Goal: Task Accomplishment & Management: Manage account settings

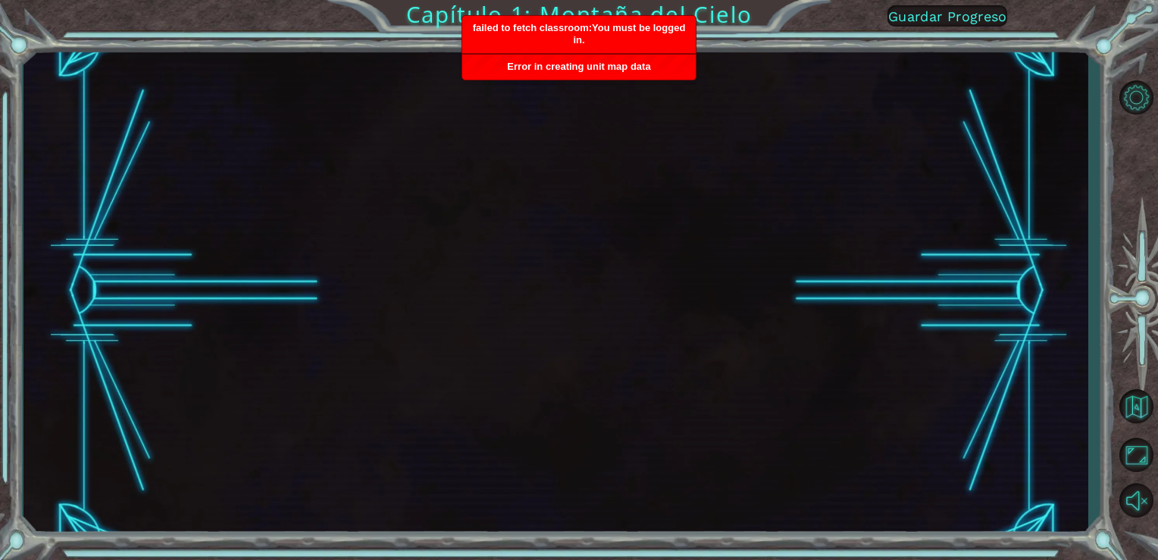
click at [675, 14] on div "Capítulo 1: Montaña del Cielo Guardar Progreso" at bounding box center [579, 280] width 1158 height 560
drag, startPoint x: 785, startPoint y: 183, endPoint x: 624, endPoint y: 224, distance: 166.6
click at [624, 224] on div at bounding box center [557, 291] width 1066 height 492
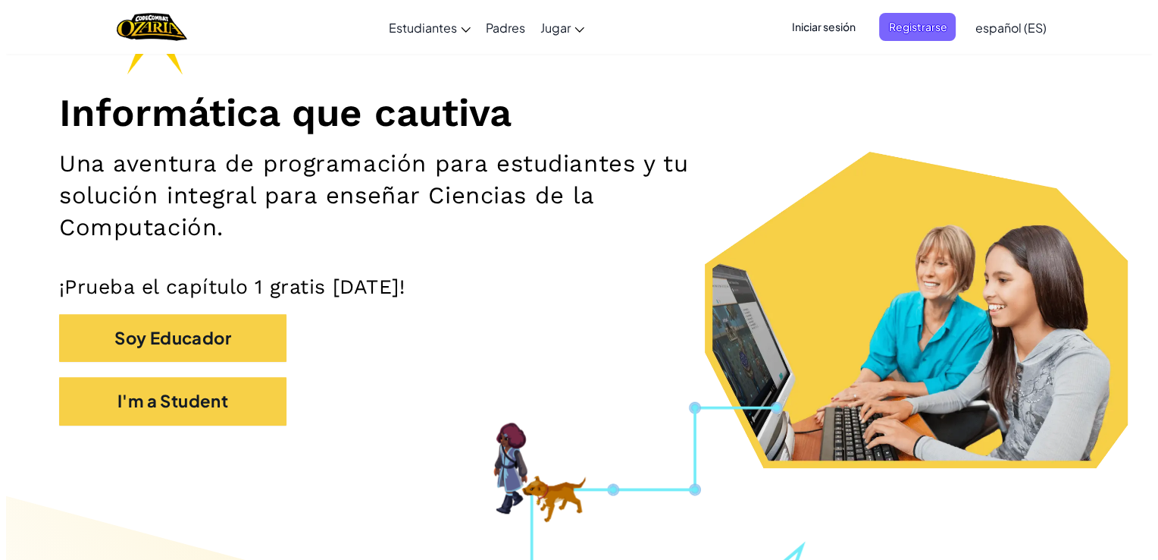
scroll to position [155, 0]
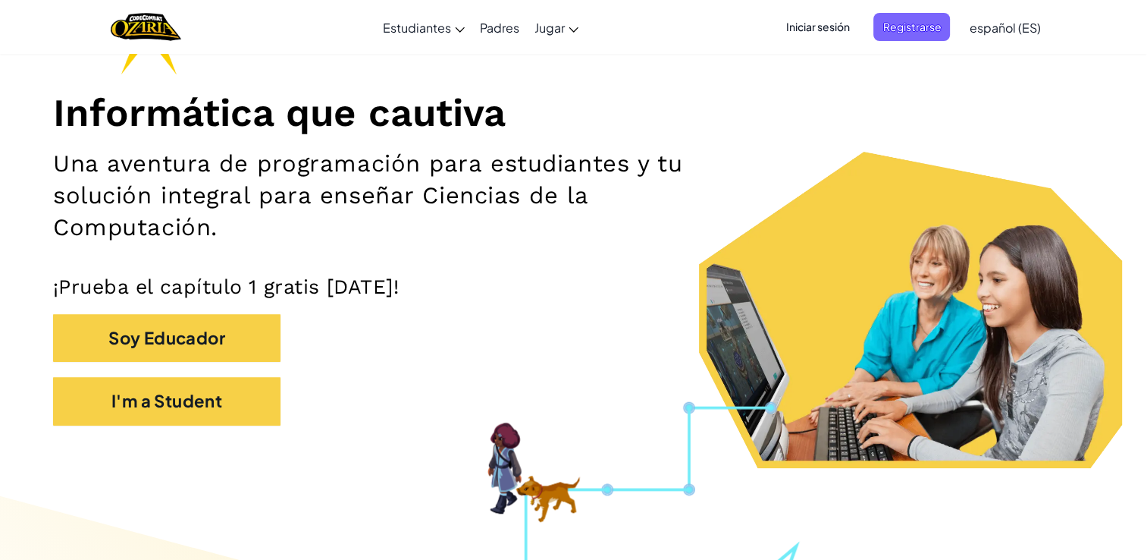
click at [832, 35] on span "Iniciar sesión" at bounding box center [817, 27] width 82 height 28
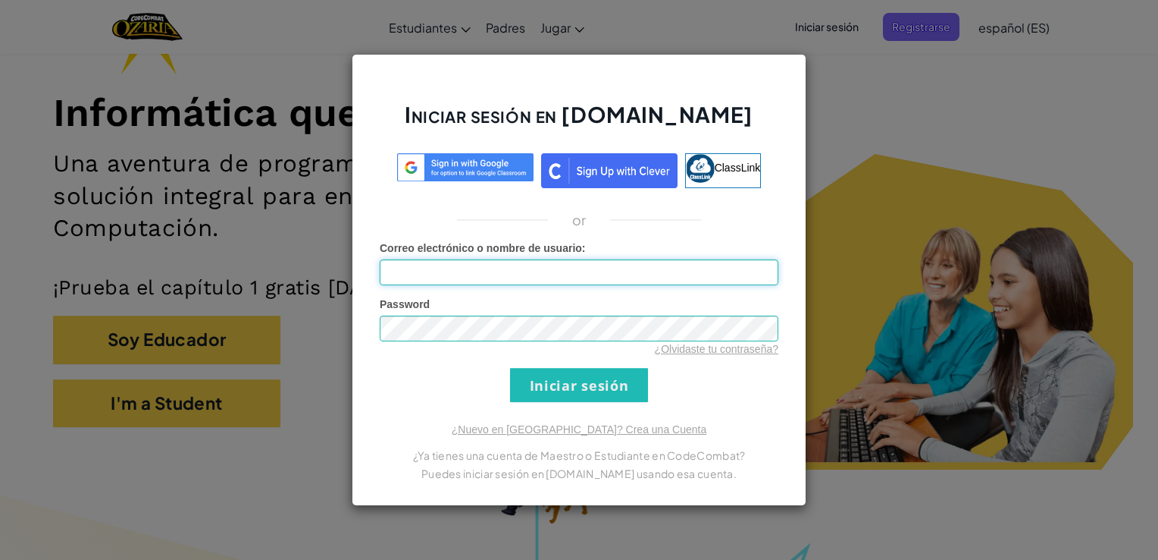
type input "al07159987@tecmilenio.mx"
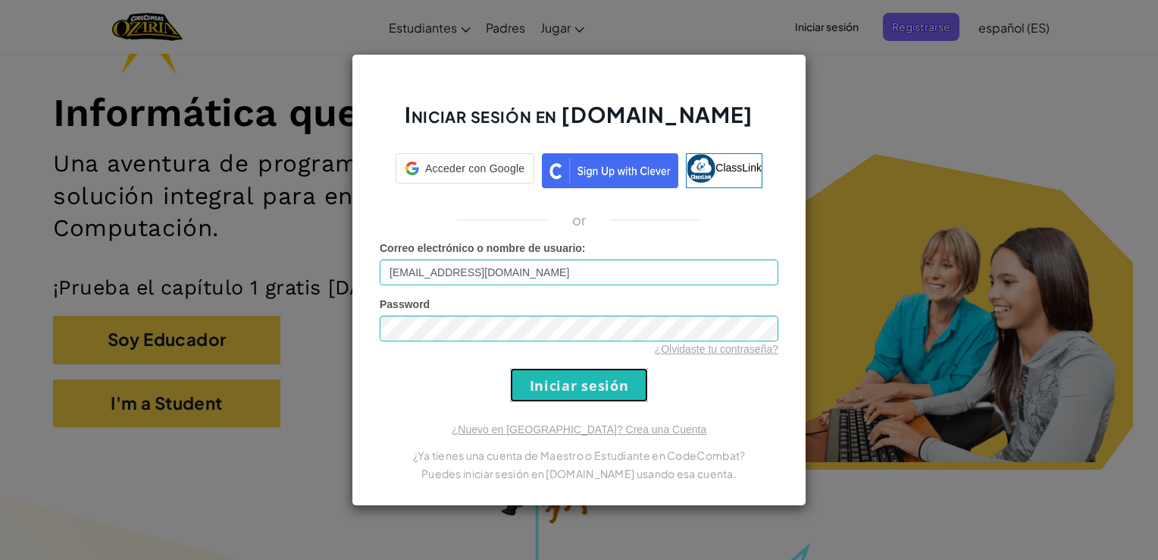
click at [578, 391] on input "Iniciar sesión" at bounding box center [579, 385] width 138 height 34
